Goal: Navigation & Orientation: Find specific page/section

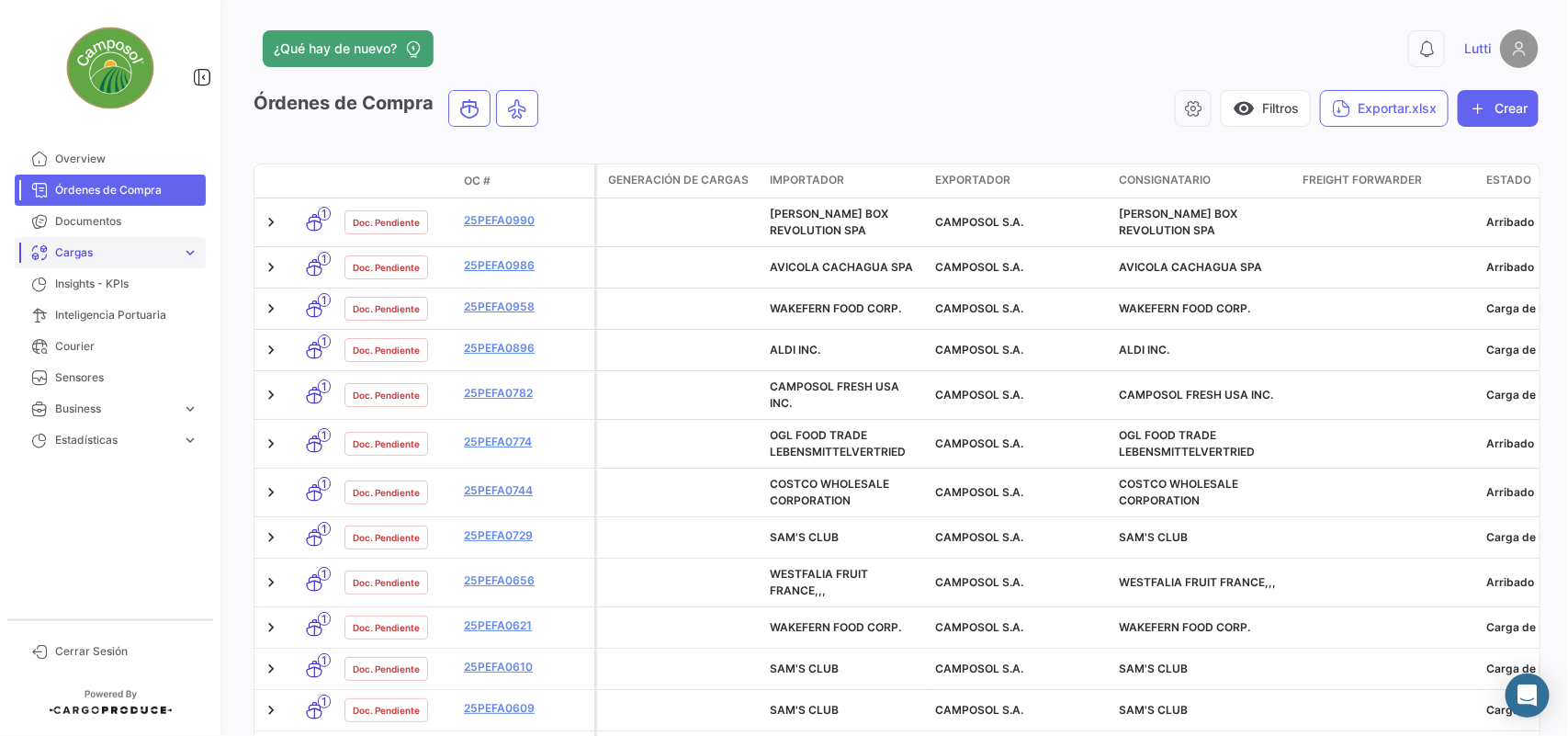
click at [76, 259] on span "Cargas" at bounding box center [115, 253] width 119 height 17
click at [102, 315] on span "Cargas Marítimas" at bounding box center [94, 322] width 93 height 17
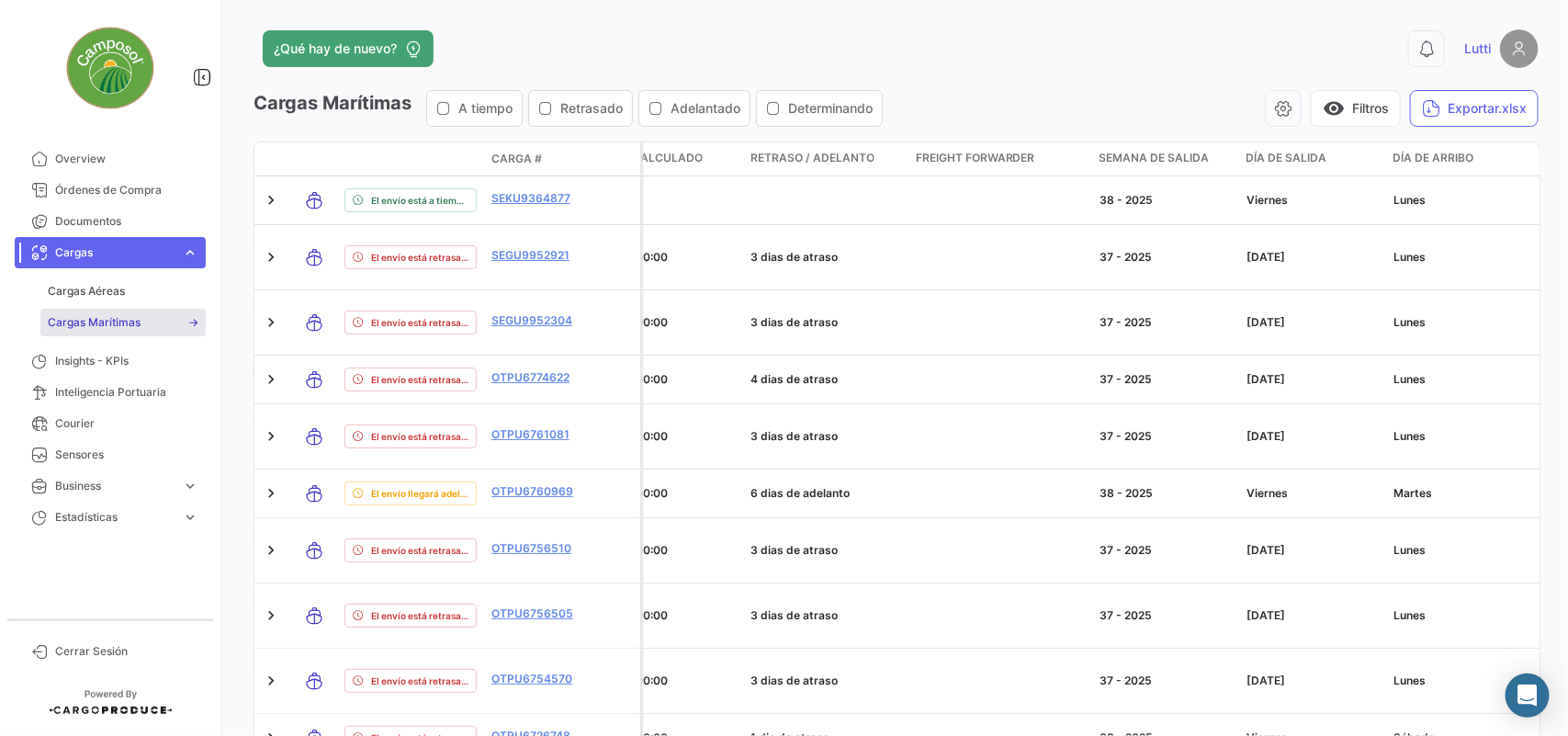
click at [550, 113] on icon "button" at bounding box center [546, 109] width 15 height 15
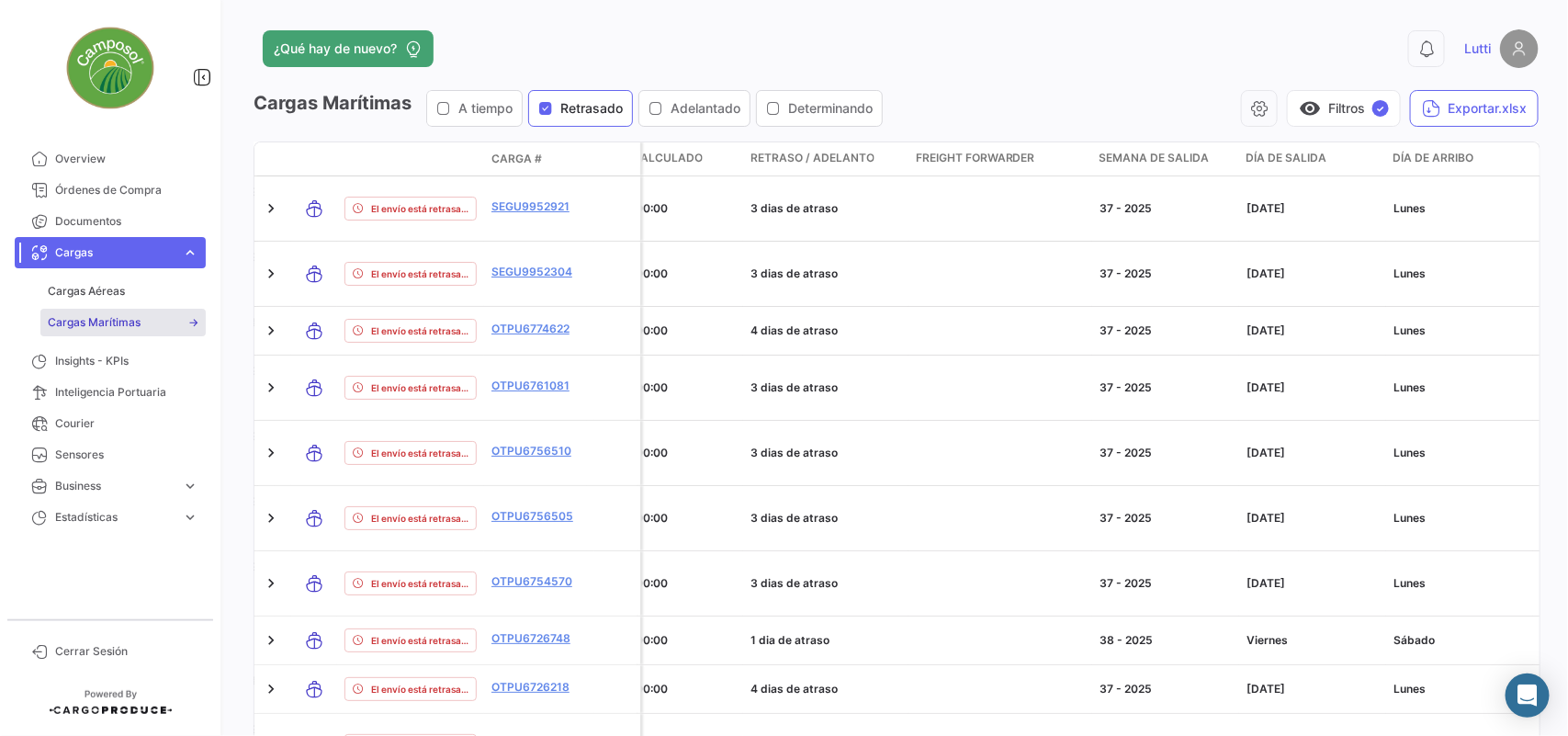
click at [662, 108] on icon "button" at bounding box center [656, 109] width 15 height 15
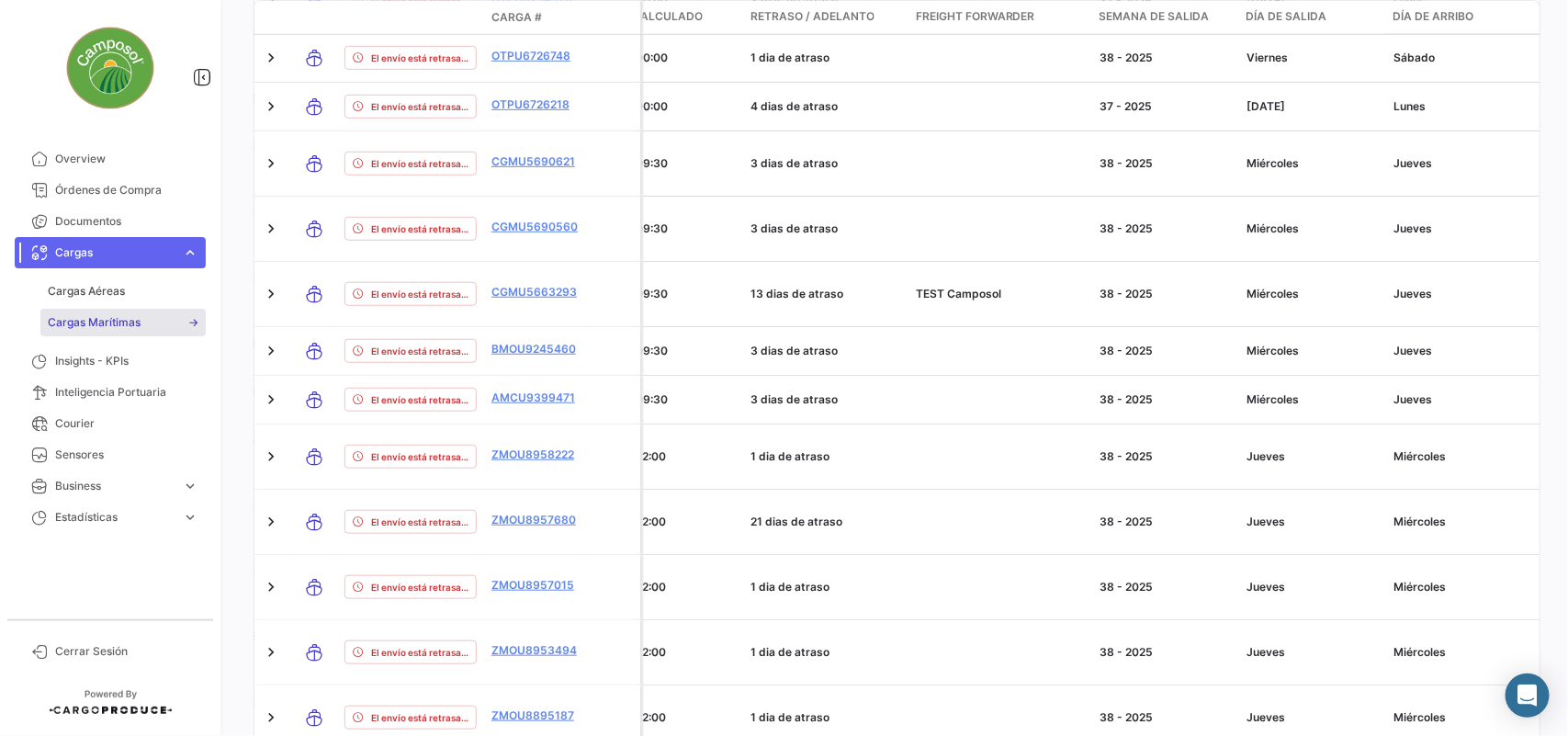
scroll to position [750, 0]
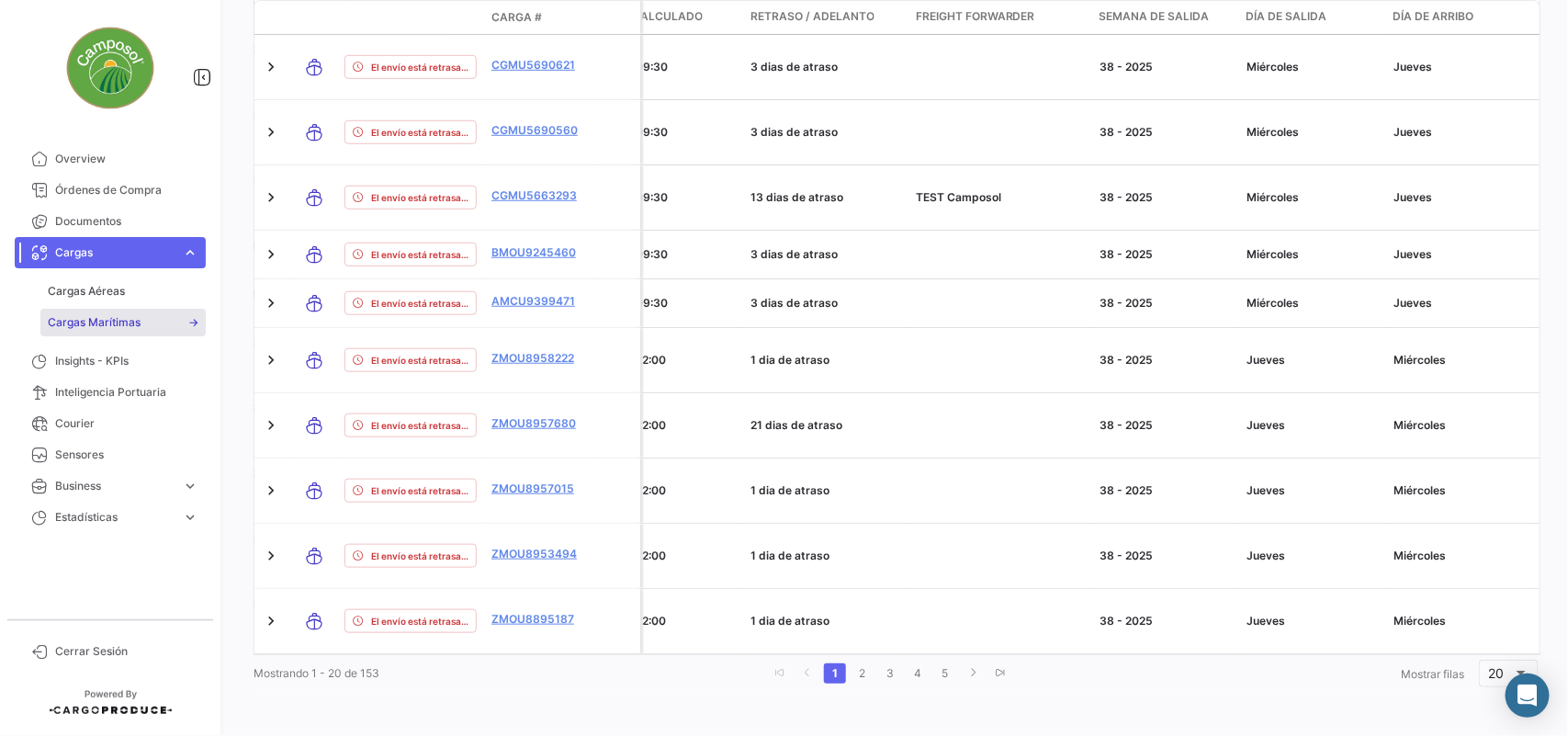
drag, startPoint x: 510, startPoint y: 658, endPoint x: 489, endPoint y: 644, distance: 25.2
click at [489, 643] on div "Modo de Transporte Estado de Envio Carga # Póliza Carga Protegida Importador Ex…" at bounding box center [896, 53] width 1285 height 1278
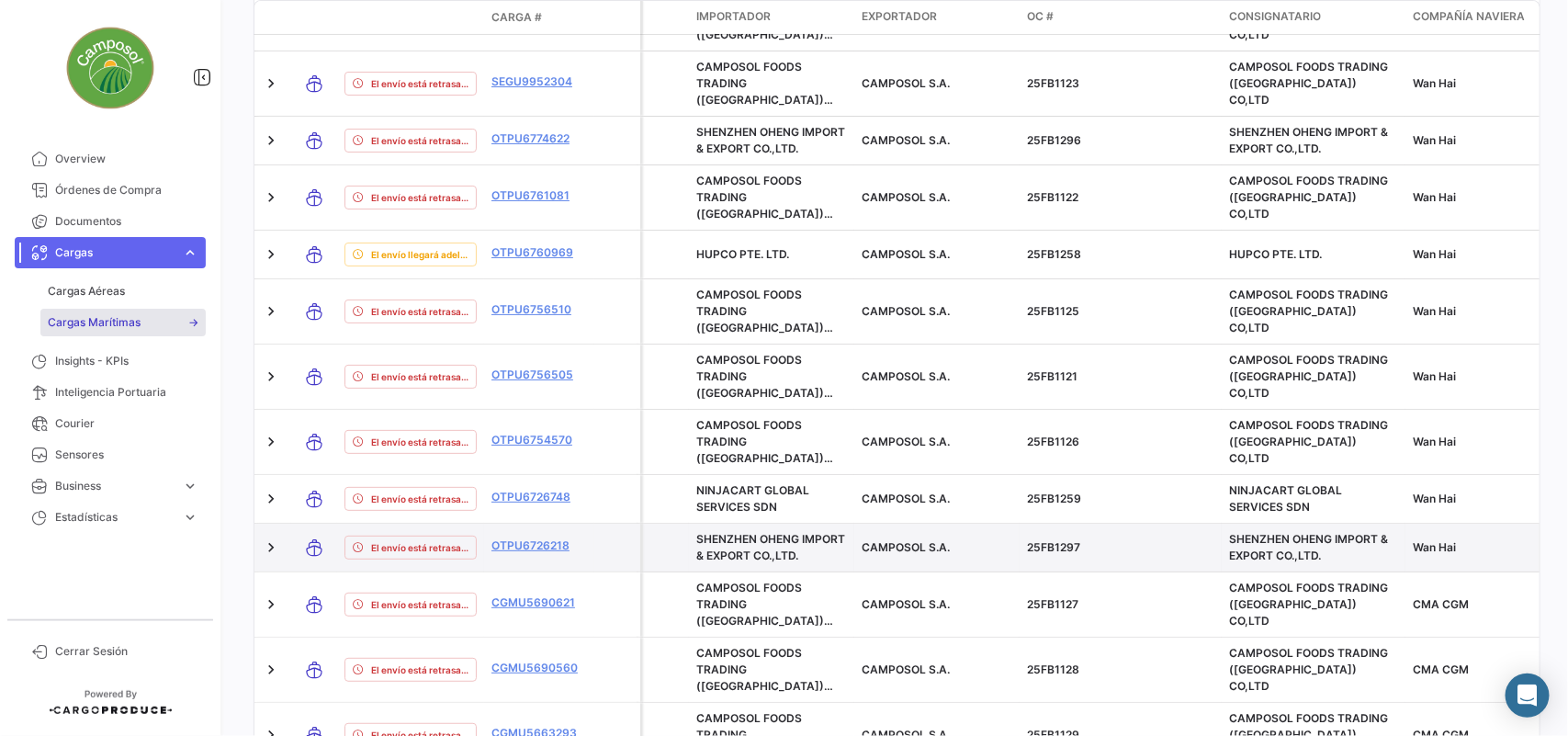
scroll to position [0, 0]
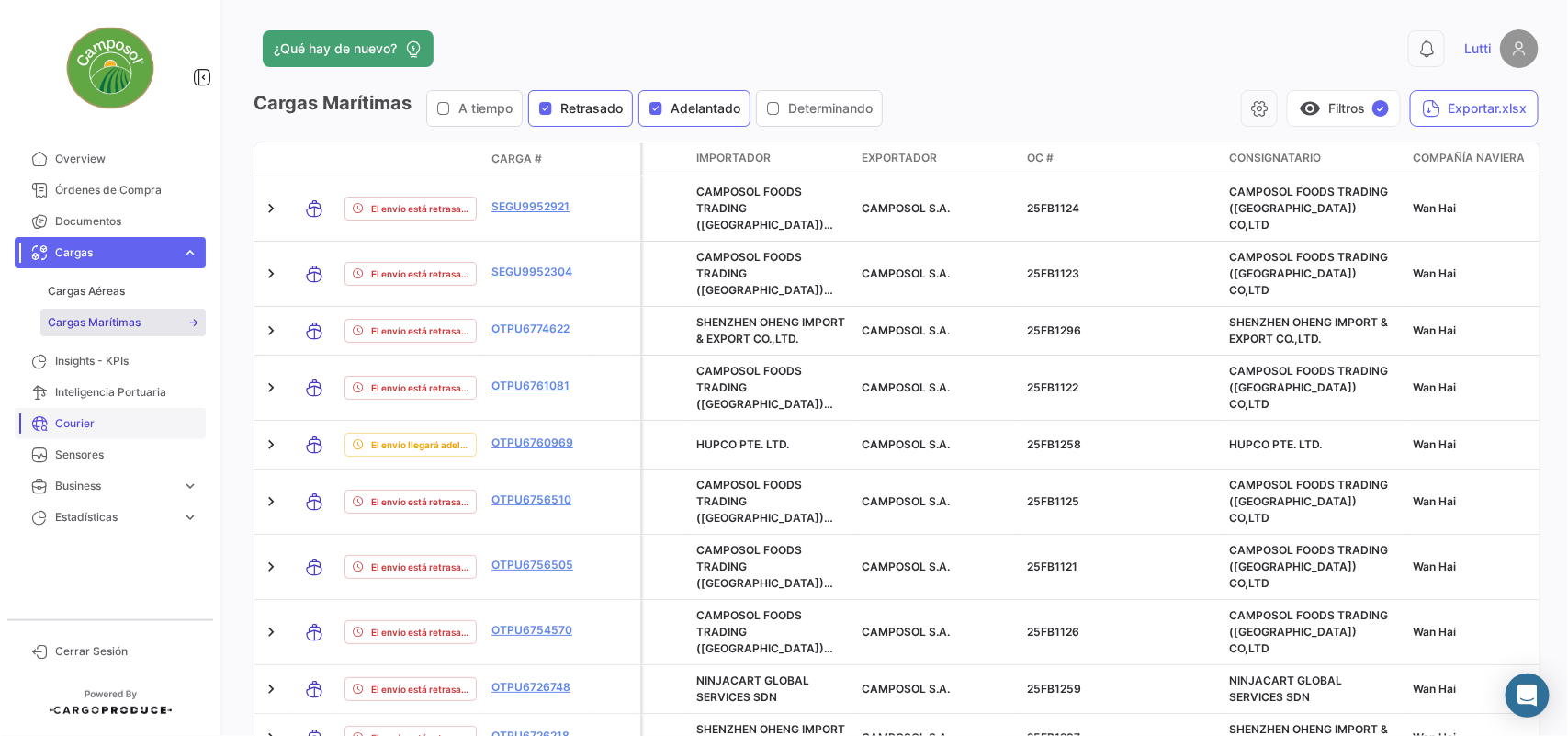
click at [81, 411] on link "Courier" at bounding box center [110, 423] width 191 height 31
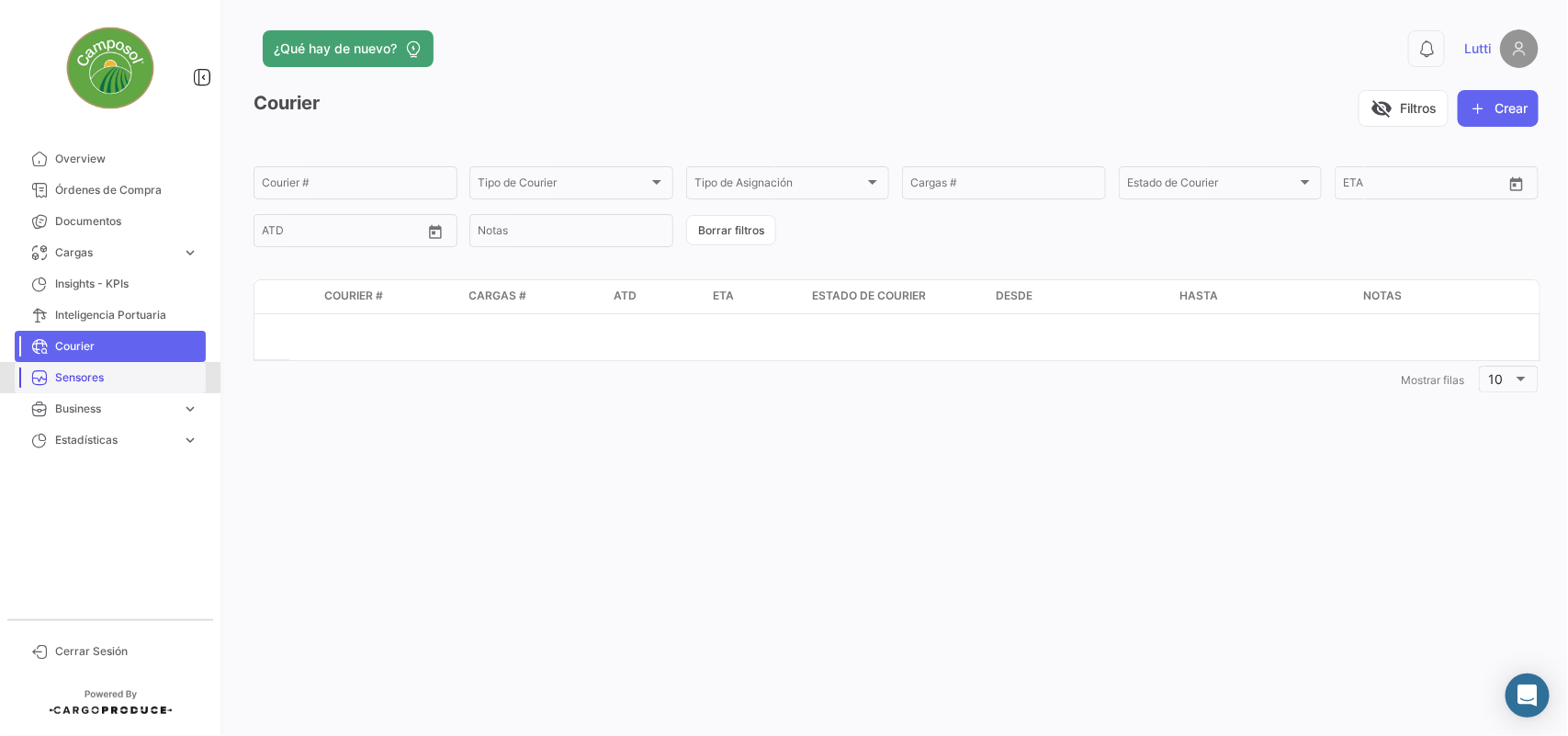
click at [89, 382] on span "Sensores" at bounding box center [127, 378] width 143 height 17
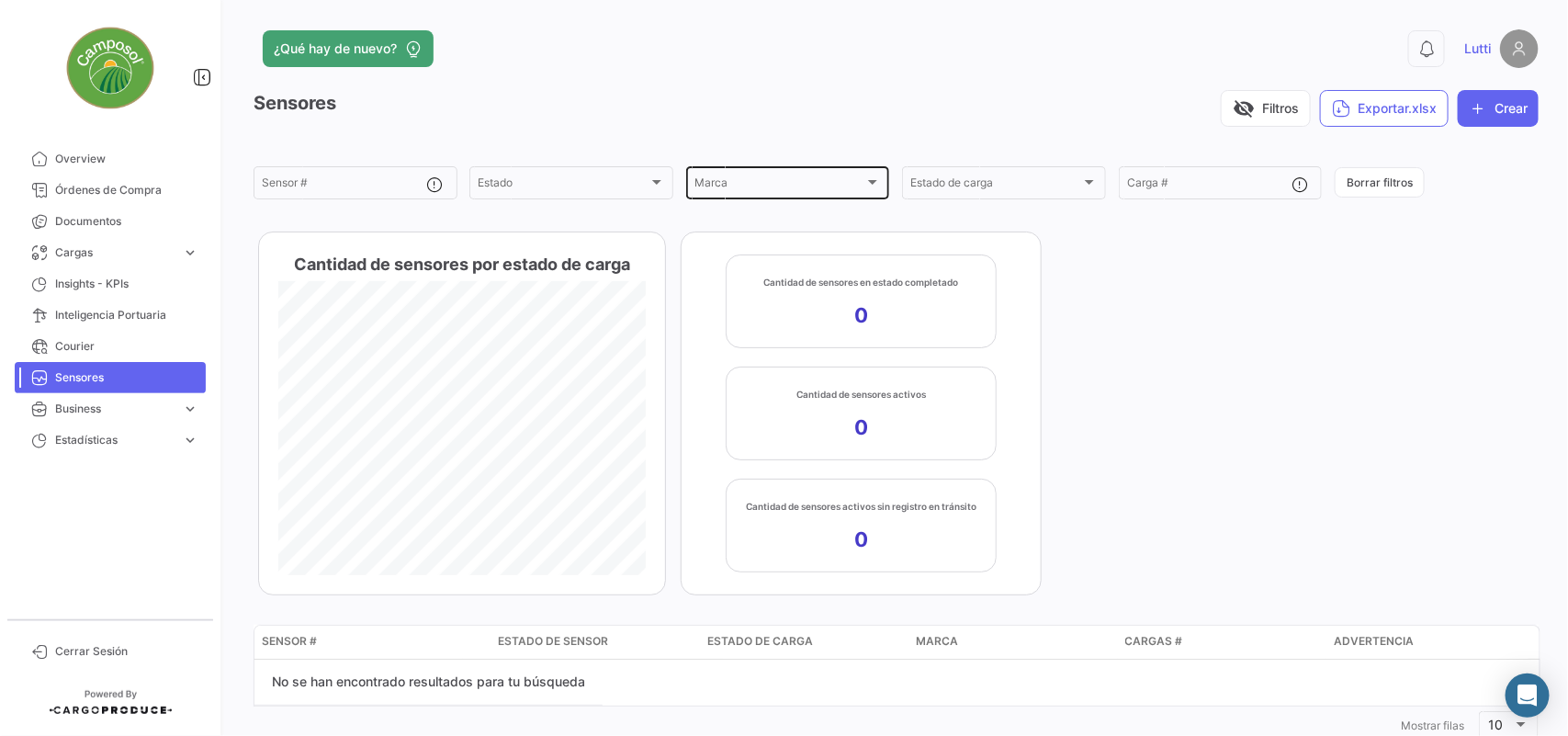
click at [878, 172] on div "Marca Marca" at bounding box center [787, 181] width 204 height 36
